Goal: Task Accomplishment & Management: Use online tool/utility

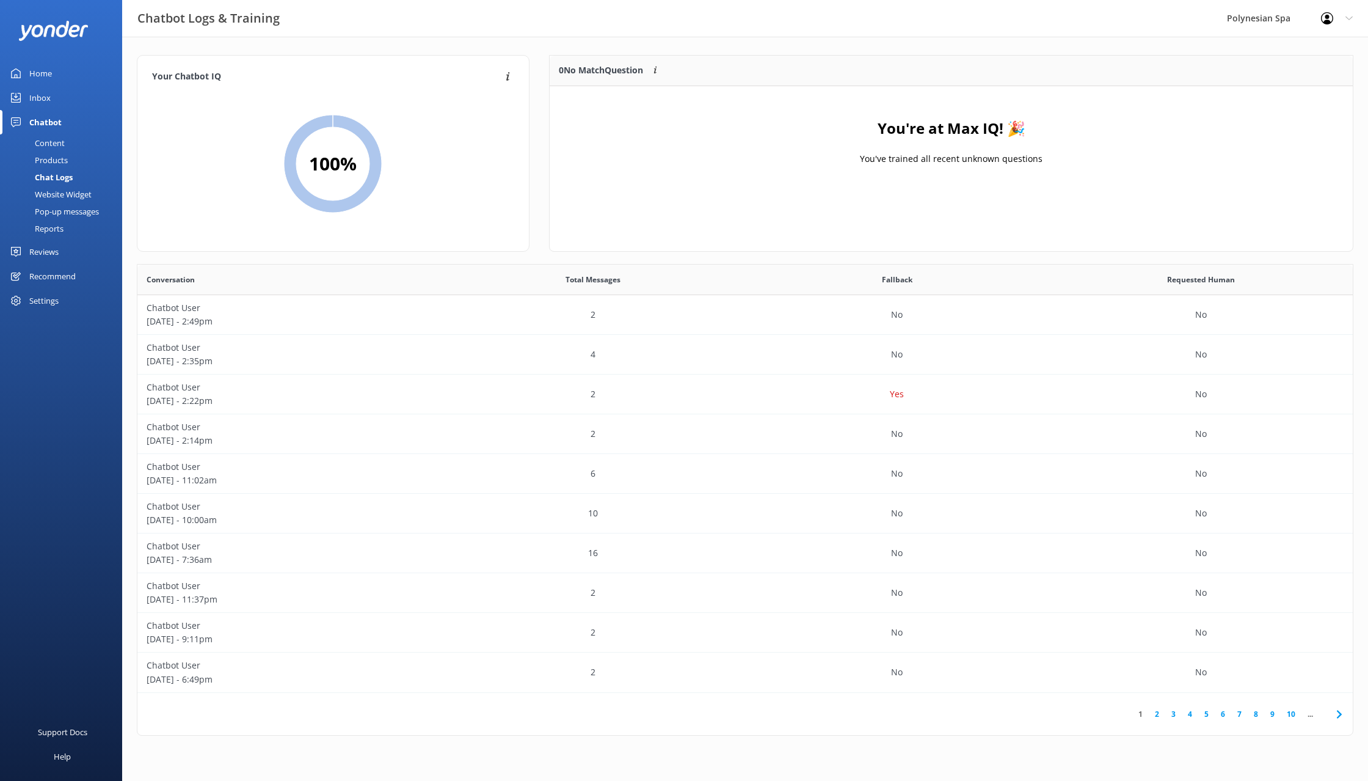
scroll to position [428, 1215]
click at [51, 69] on div "Home" at bounding box center [40, 73] width 23 height 24
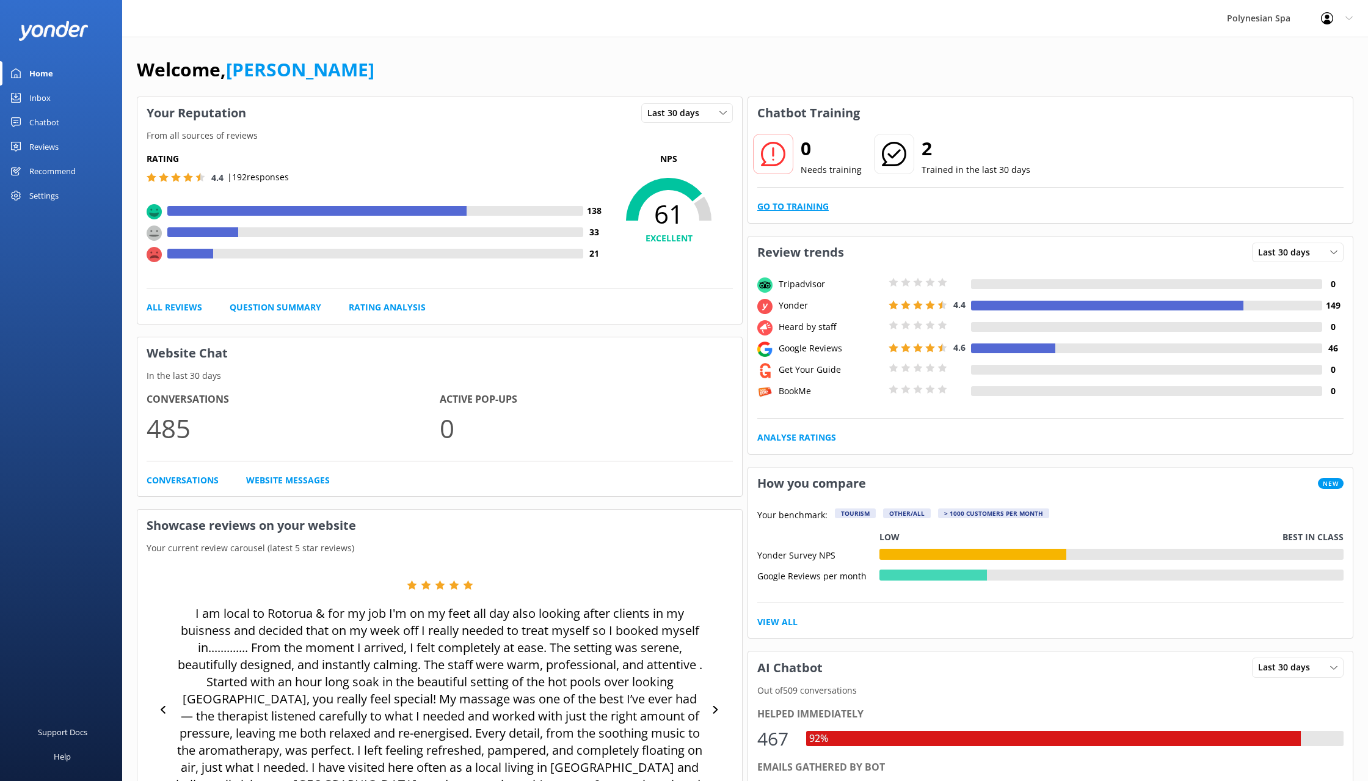
click at [779, 208] on link "Go to Training" at bounding box center [792, 206] width 71 height 13
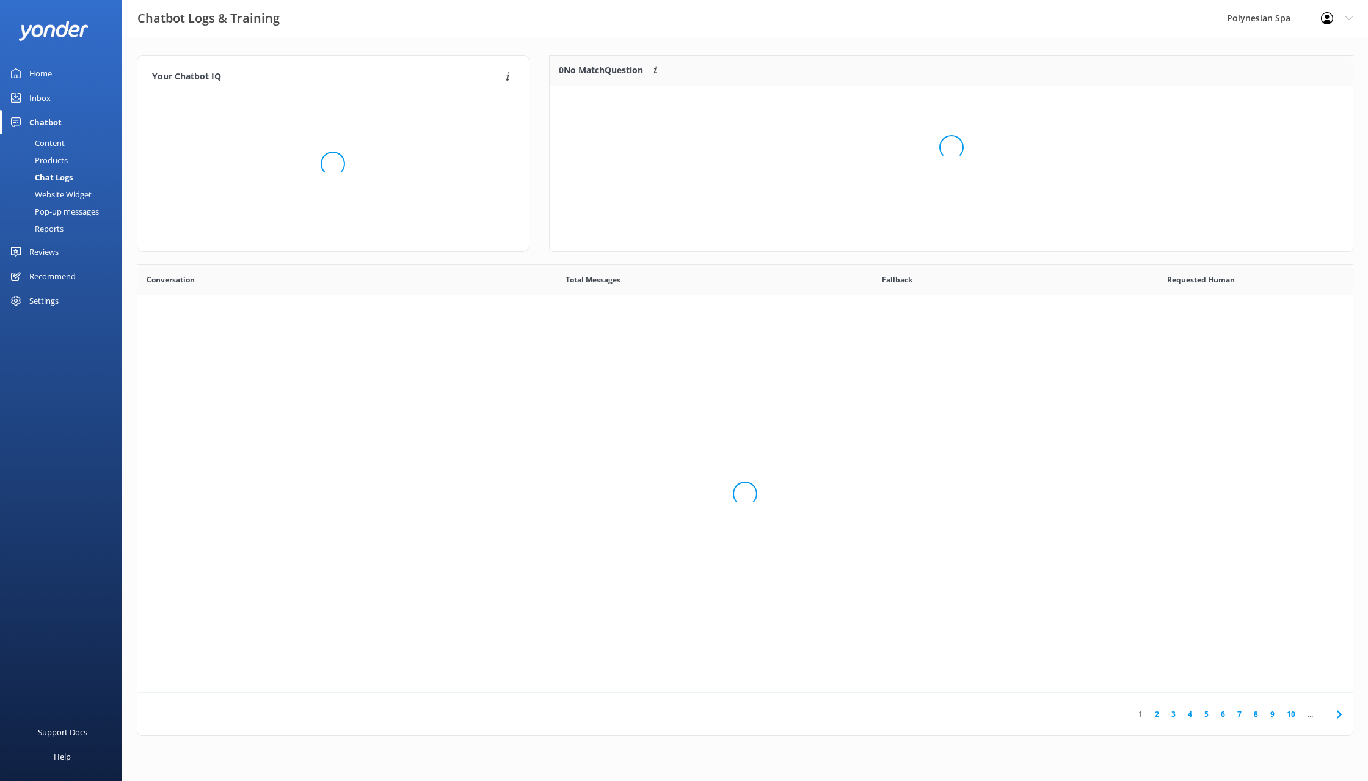
scroll to position [428, 1215]
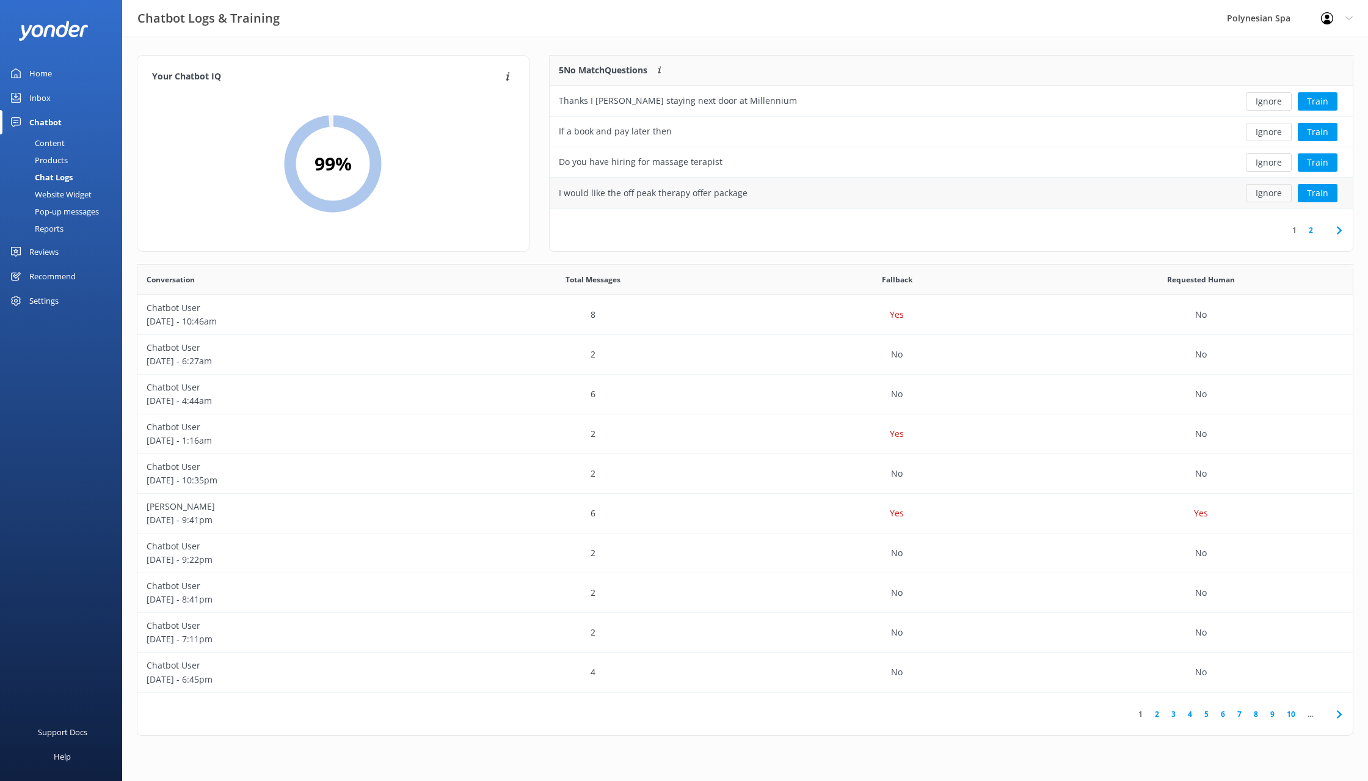
click at [1265, 188] on button "Ignore" at bounding box center [1269, 193] width 46 height 18
click at [1272, 164] on button "Ignore" at bounding box center [1269, 162] width 46 height 18
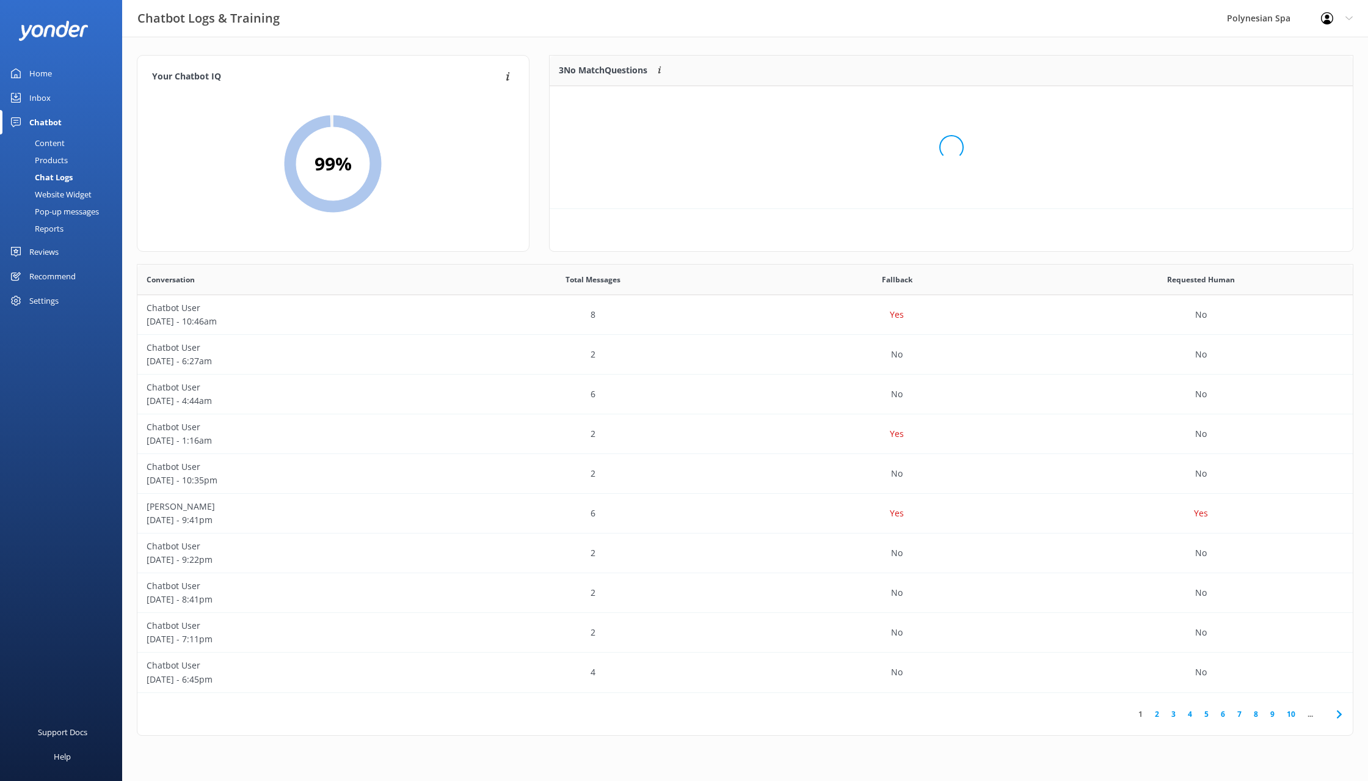
scroll to position [123, 803]
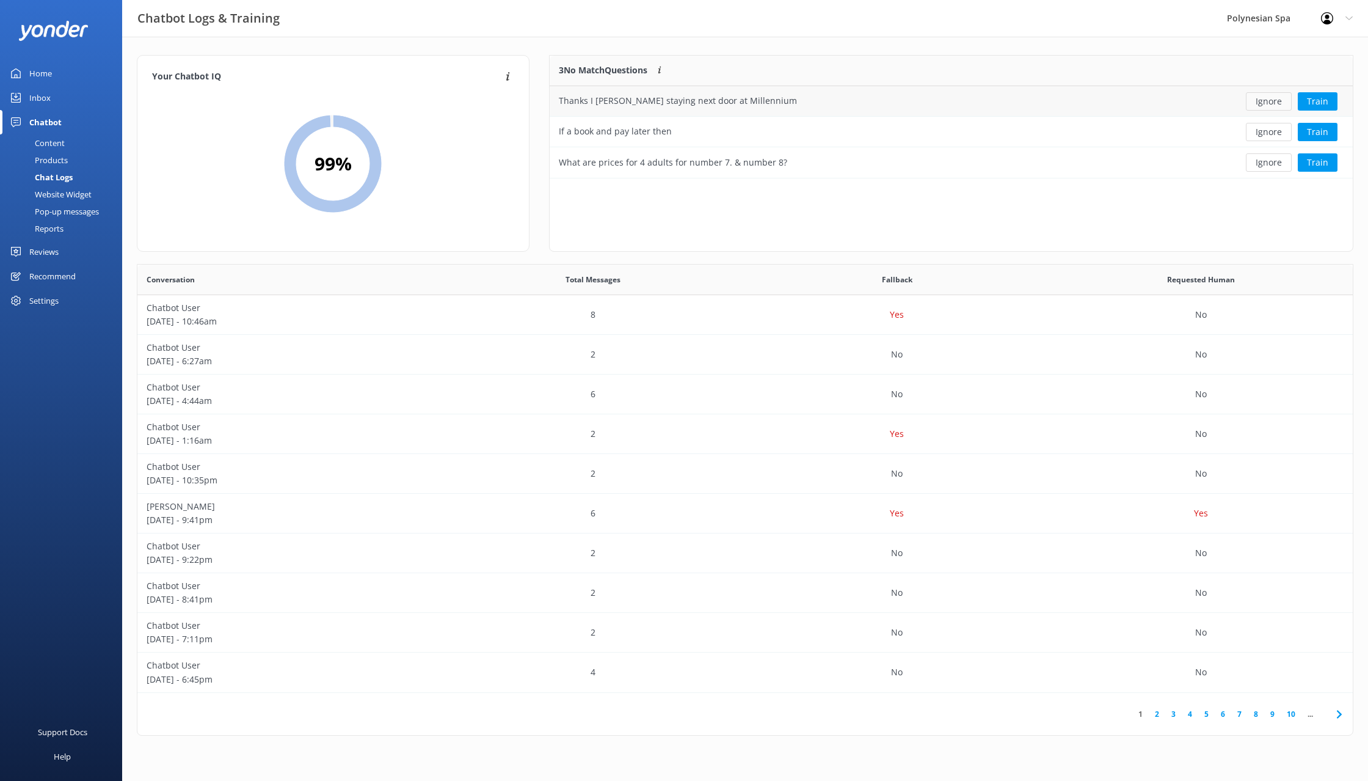
click at [1276, 104] on button "Ignore" at bounding box center [1269, 101] width 46 height 18
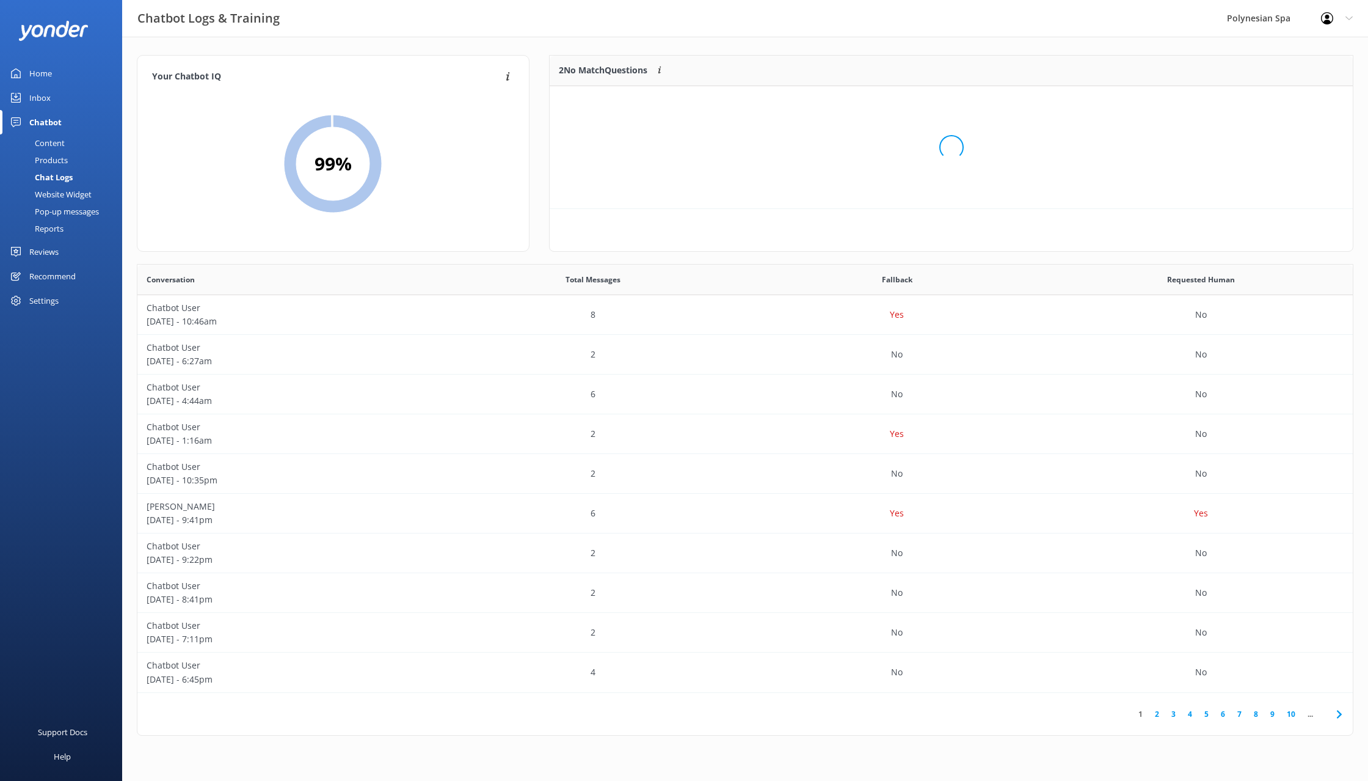
scroll to position [92, 803]
click at [1276, 104] on button "Ignore" at bounding box center [1269, 101] width 46 height 18
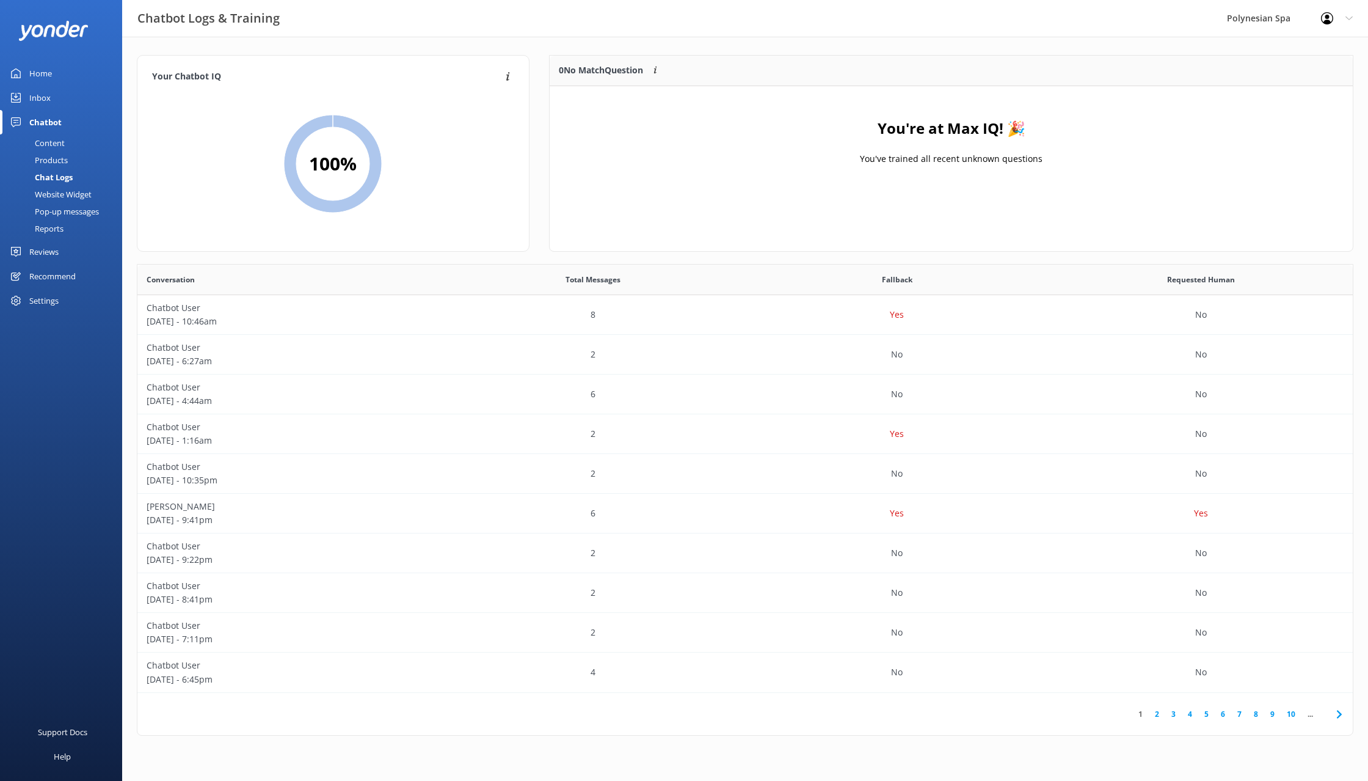
click at [45, 75] on div "Home" at bounding box center [40, 73] width 23 height 24
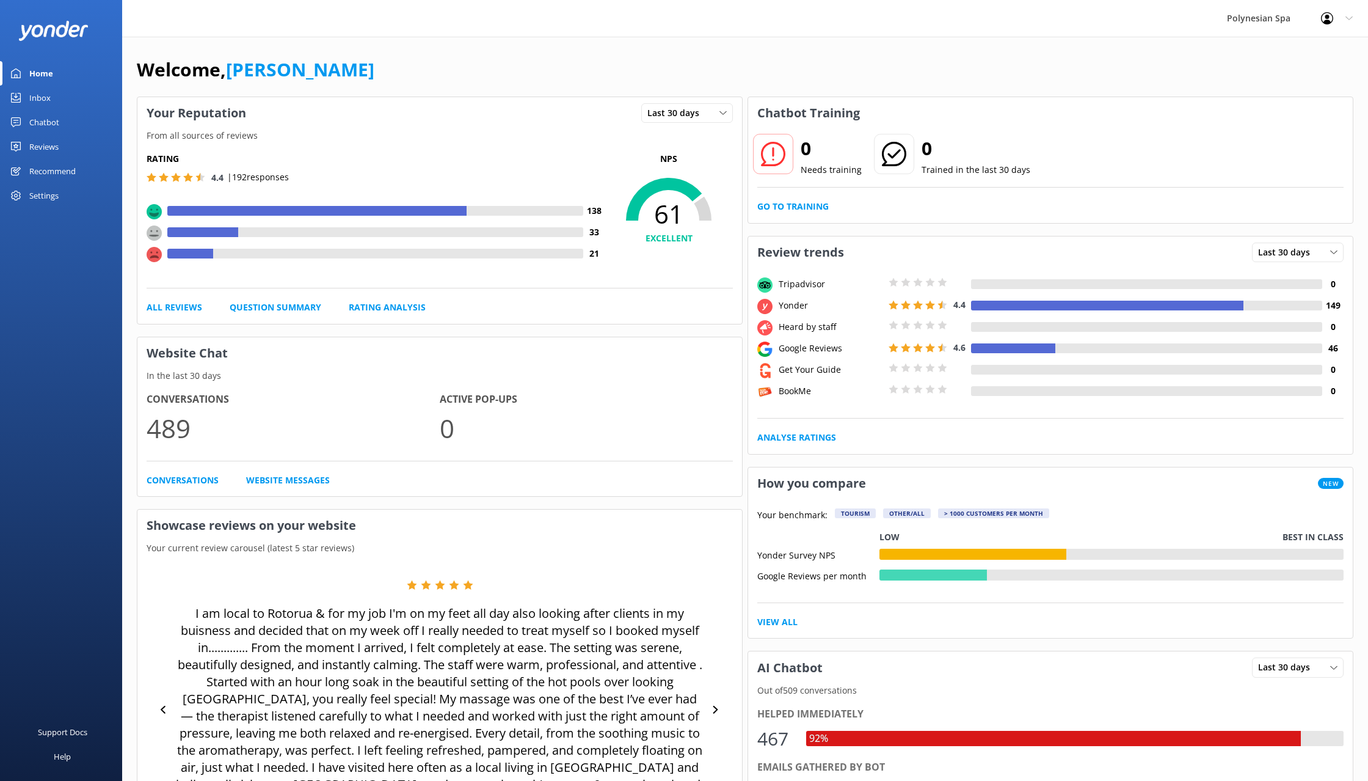
click at [48, 68] on div "Home" at bounding box center [41, 73] width 24 height 24
